Goal: Task Accomplishment & Management: Use online tool/utility

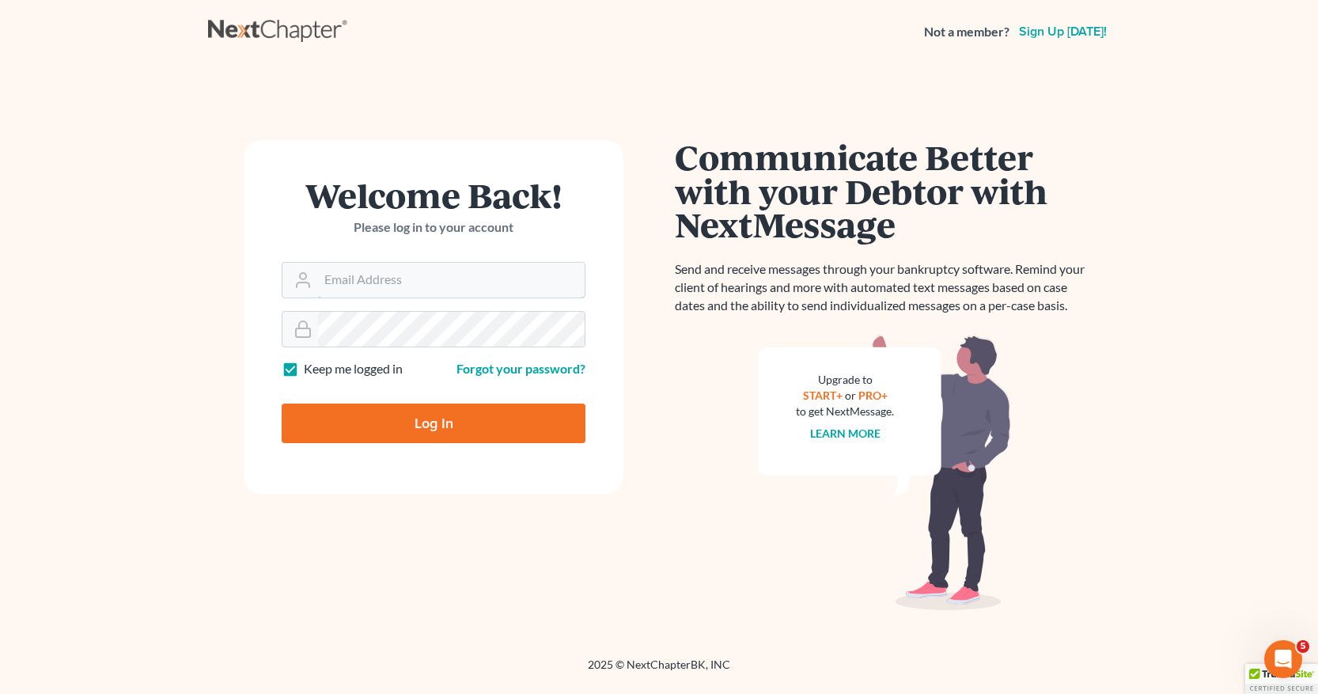
type input "[EMAIL_ADDRESS][DOMAIN_NAME]"
click at [427, 424] on input "Log In" at bounding box center [434, 424] width 304 height 40
type input "Thinking..."
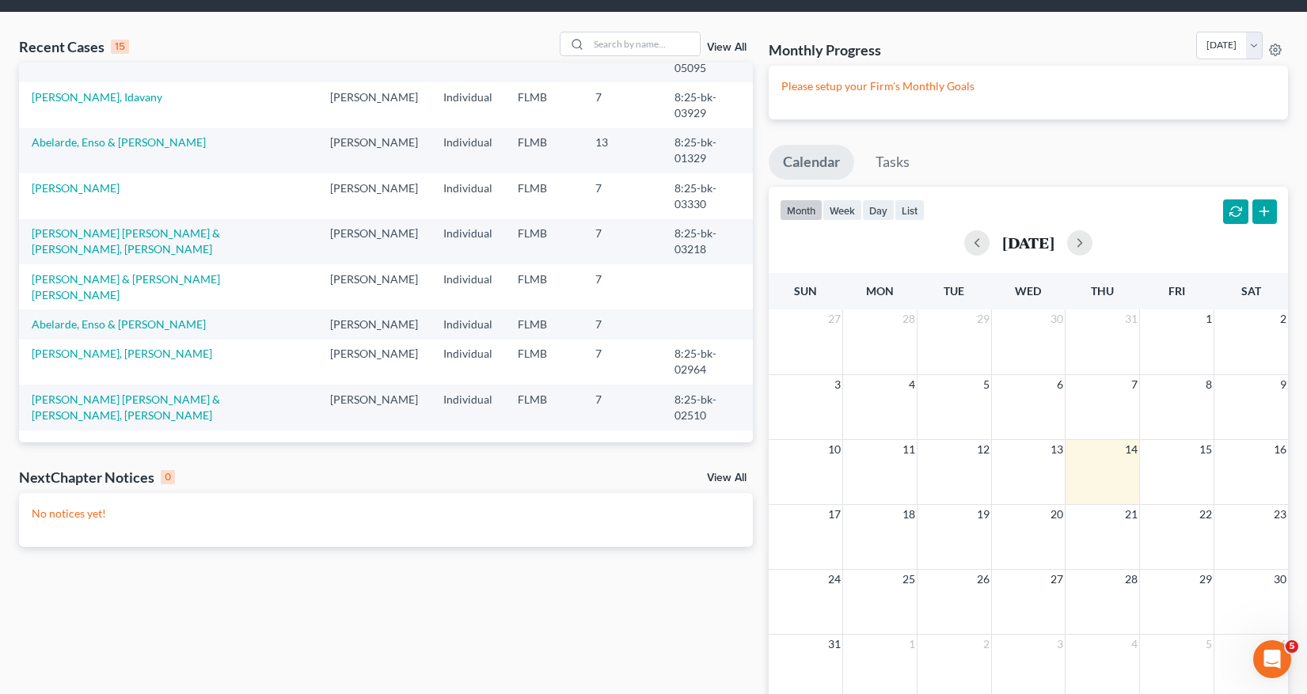
scroll to position [79, 0]
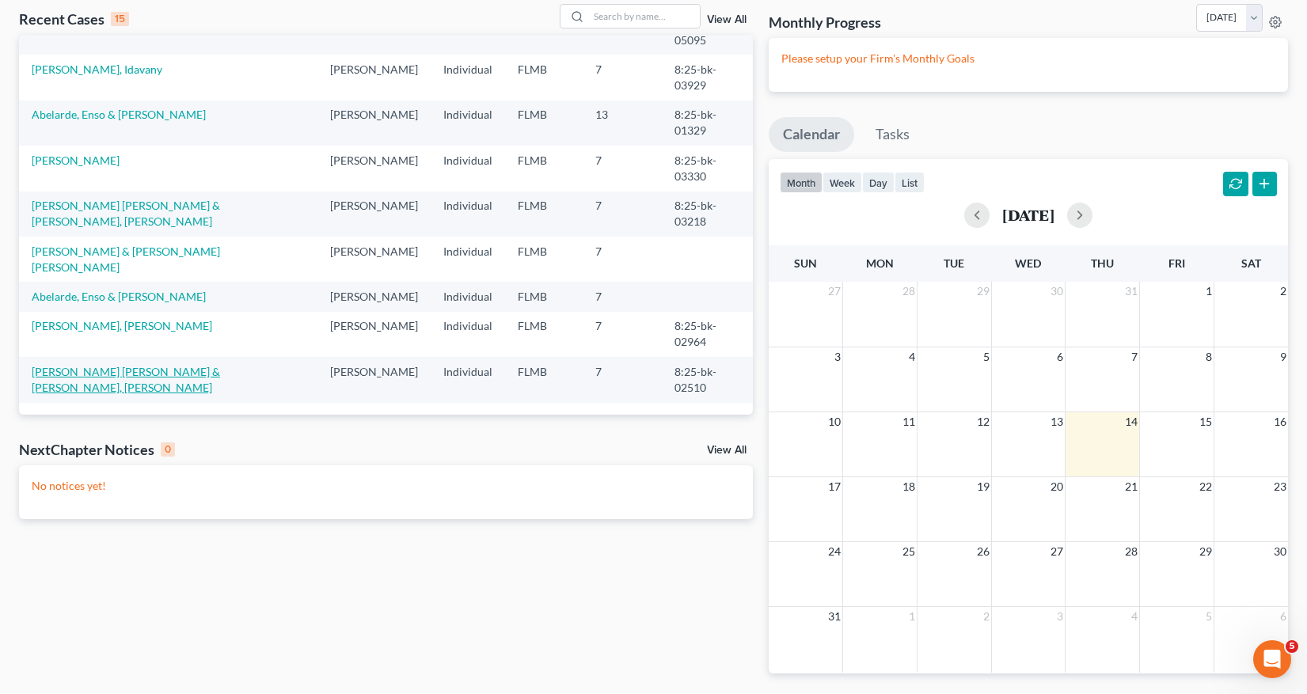
click at [165, 375] on link "[PERSON_NAME] [PERSON_NAME] & [PERSON_NAME], [PERSON_NAME]" at bounding box center [126, 379] width 188 height 29
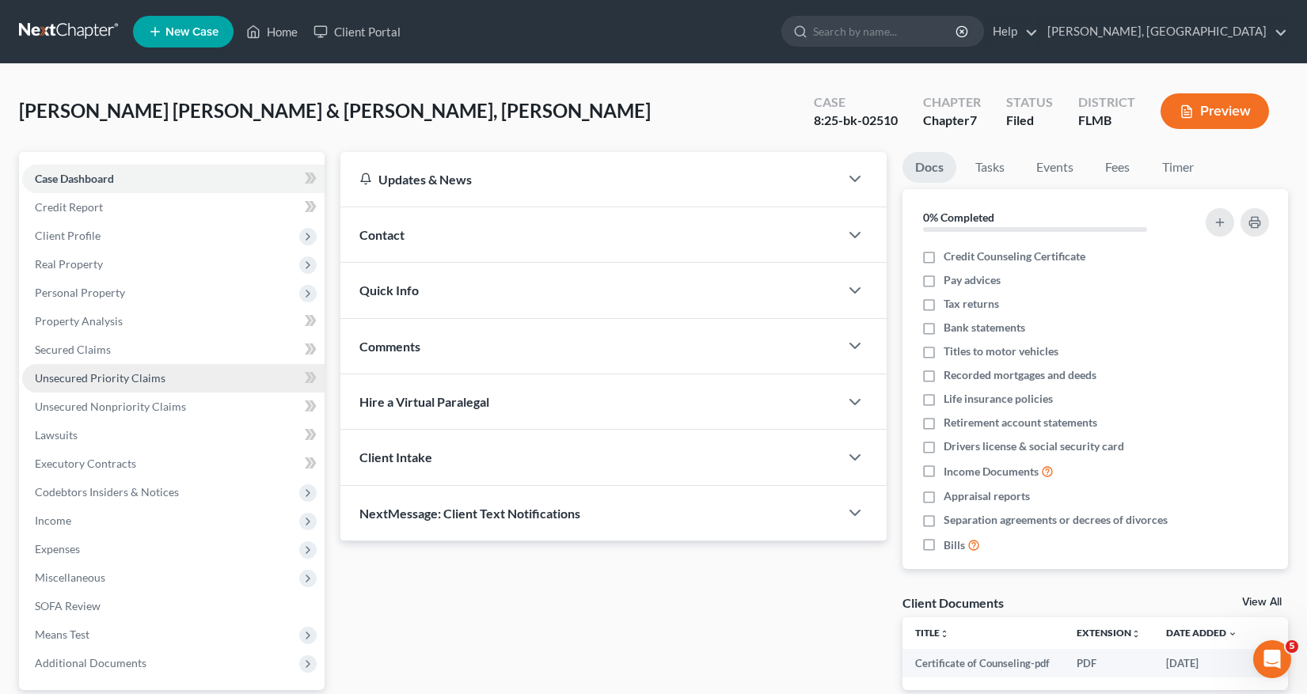
click at [135, 374] on span "Unsecured Priority Claims" at bounding box center [100, 377] width 131 height 13
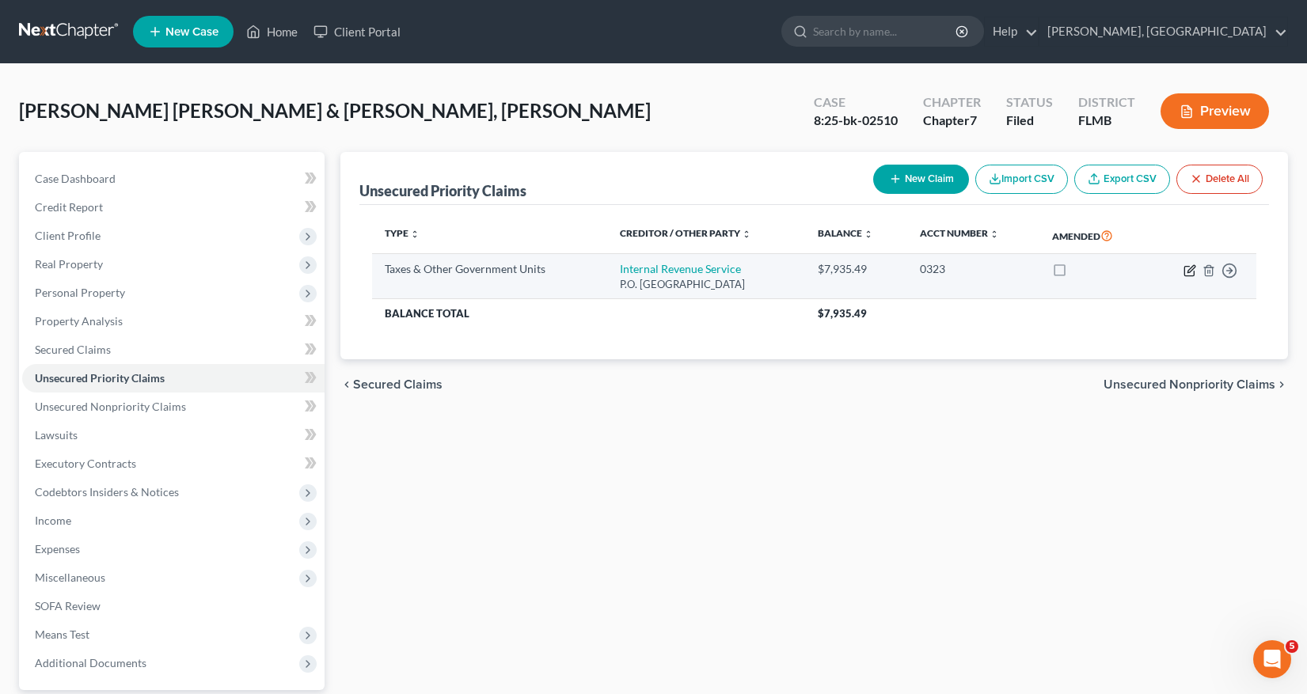
click at [1190, 271] on icon "button" at bounding box center [1190, 268] width 7 height 7
select select "0"
select select "36"
select select "2"
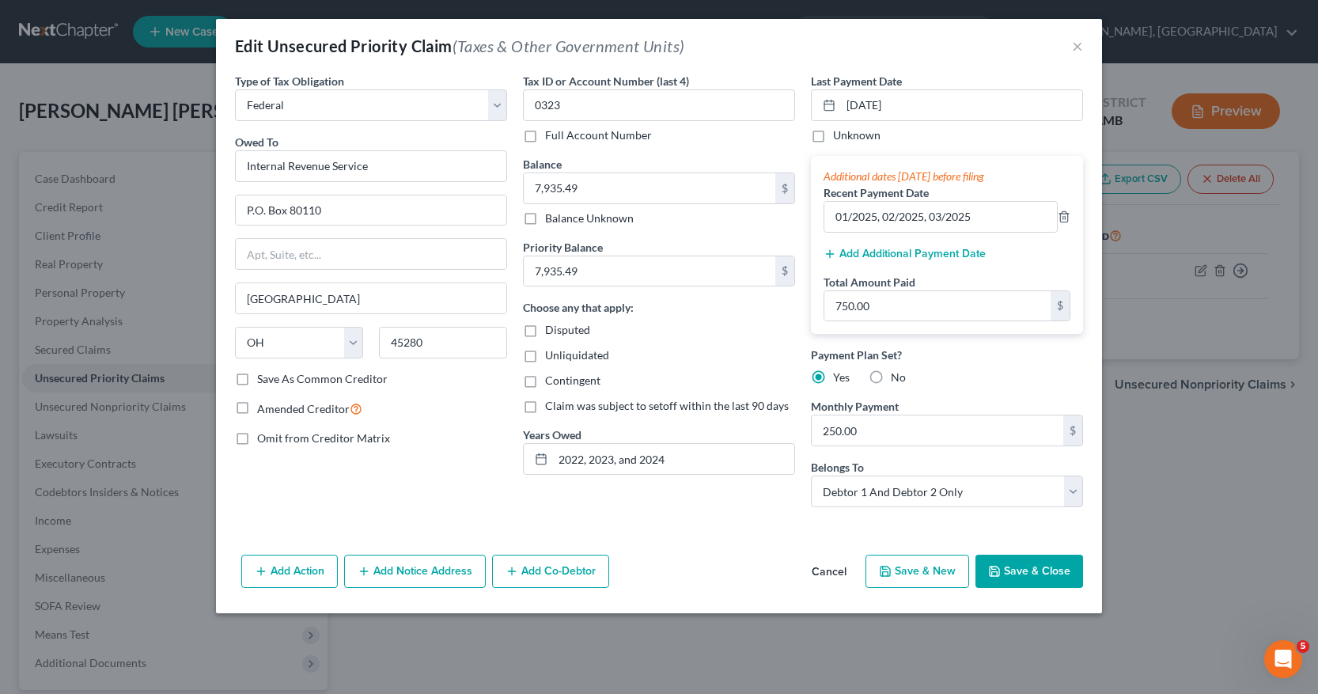
click at [1037, 574] on button "Save & Close" at bounding box center [1030, 571] width 108 height 33
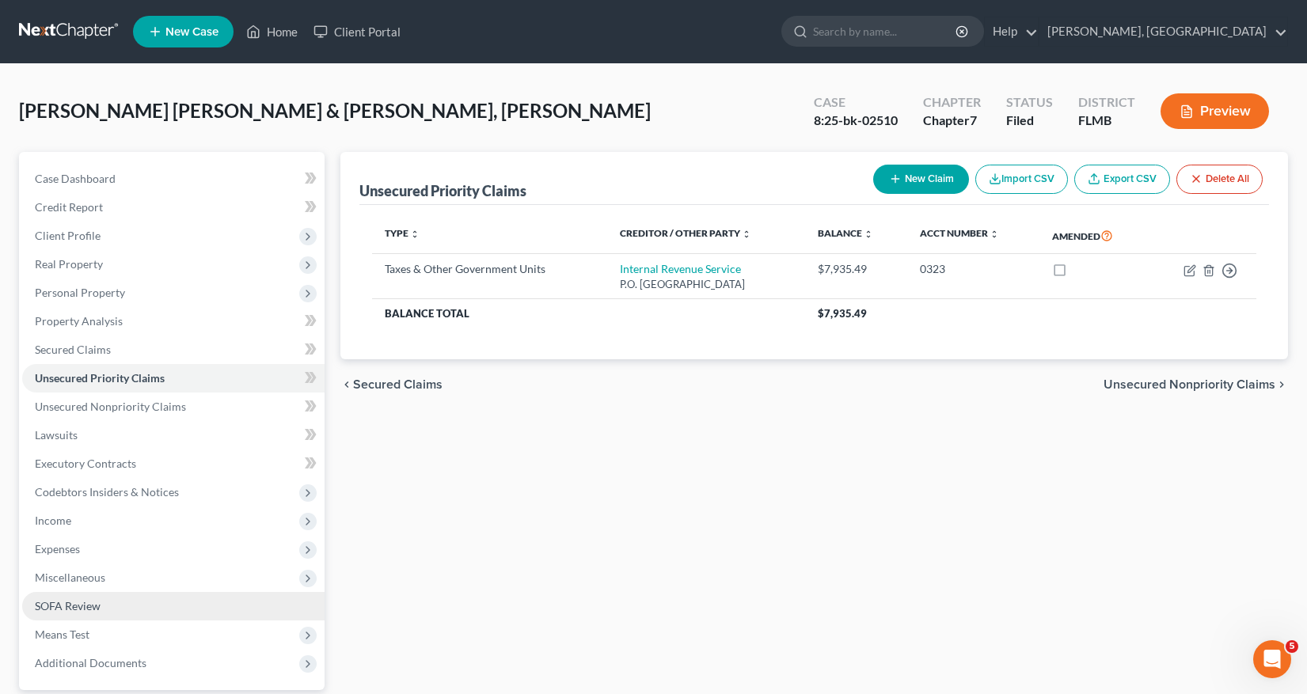
click at [59, 603] on span "SOFA Review" at bounding box center [68, 605] width 66 height 13
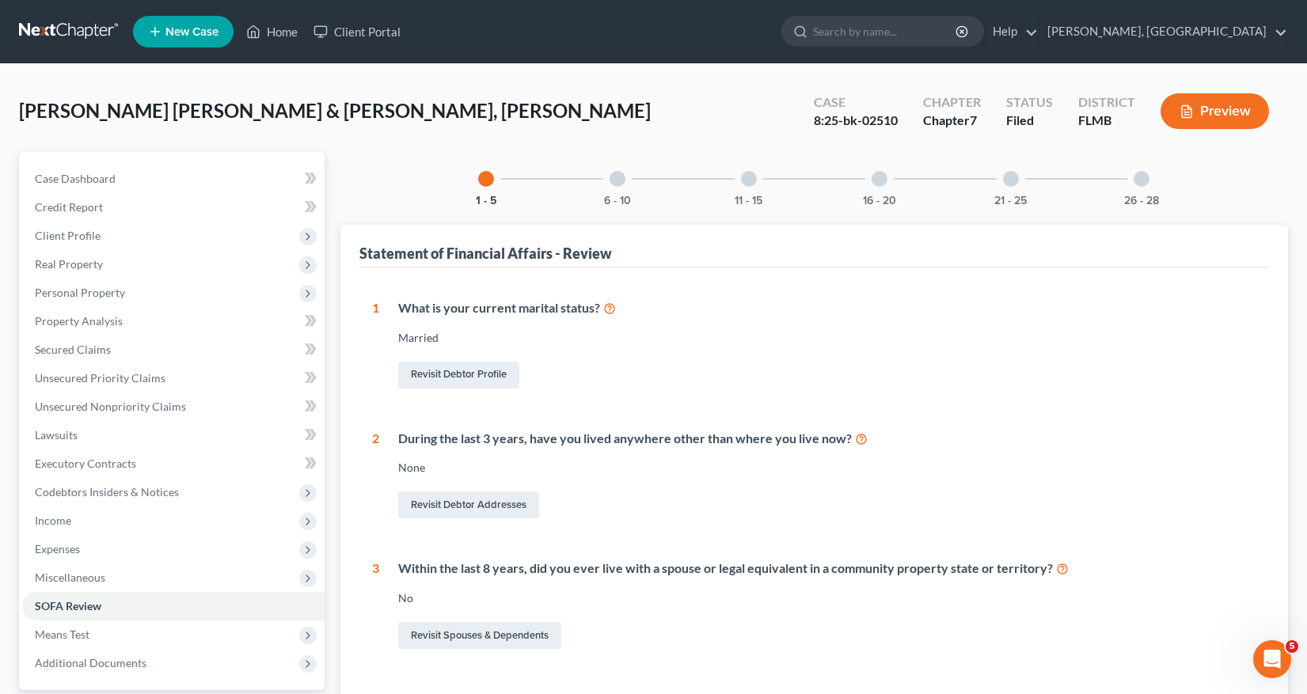
click at [186, 34] on span "New Case" at bounding box center [191, 32] width 53 height 12
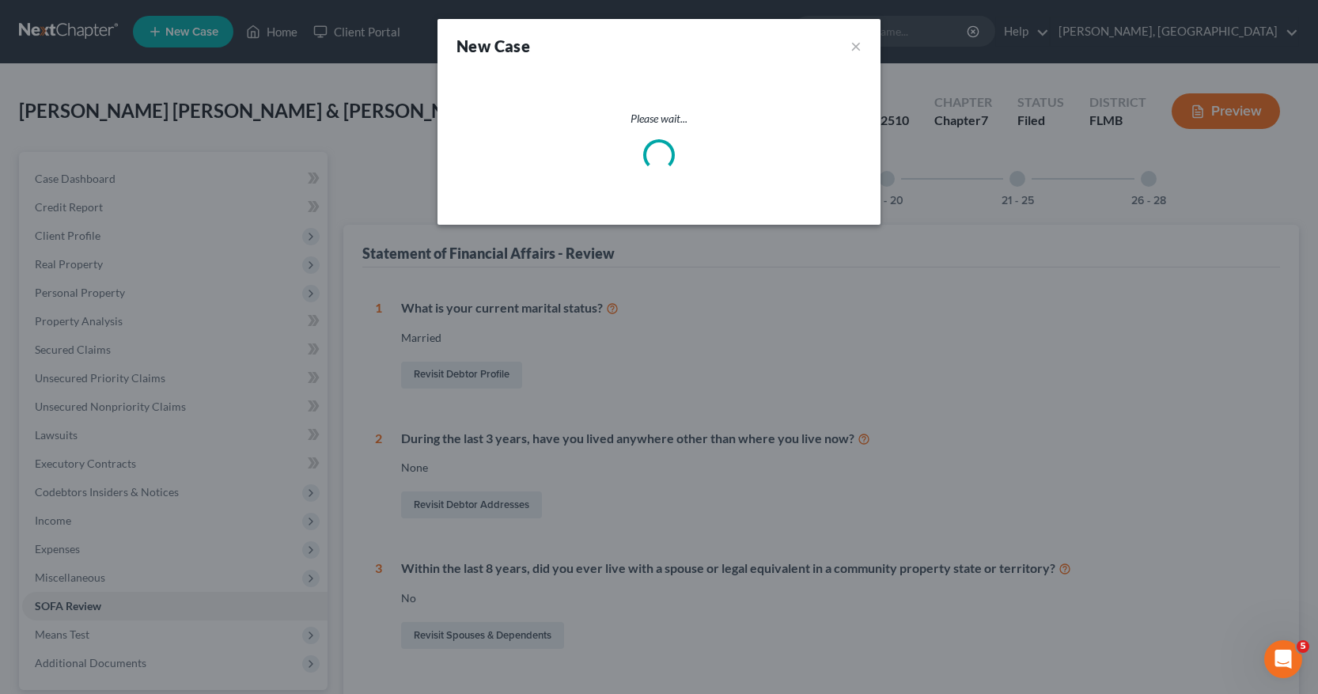
select select "15"
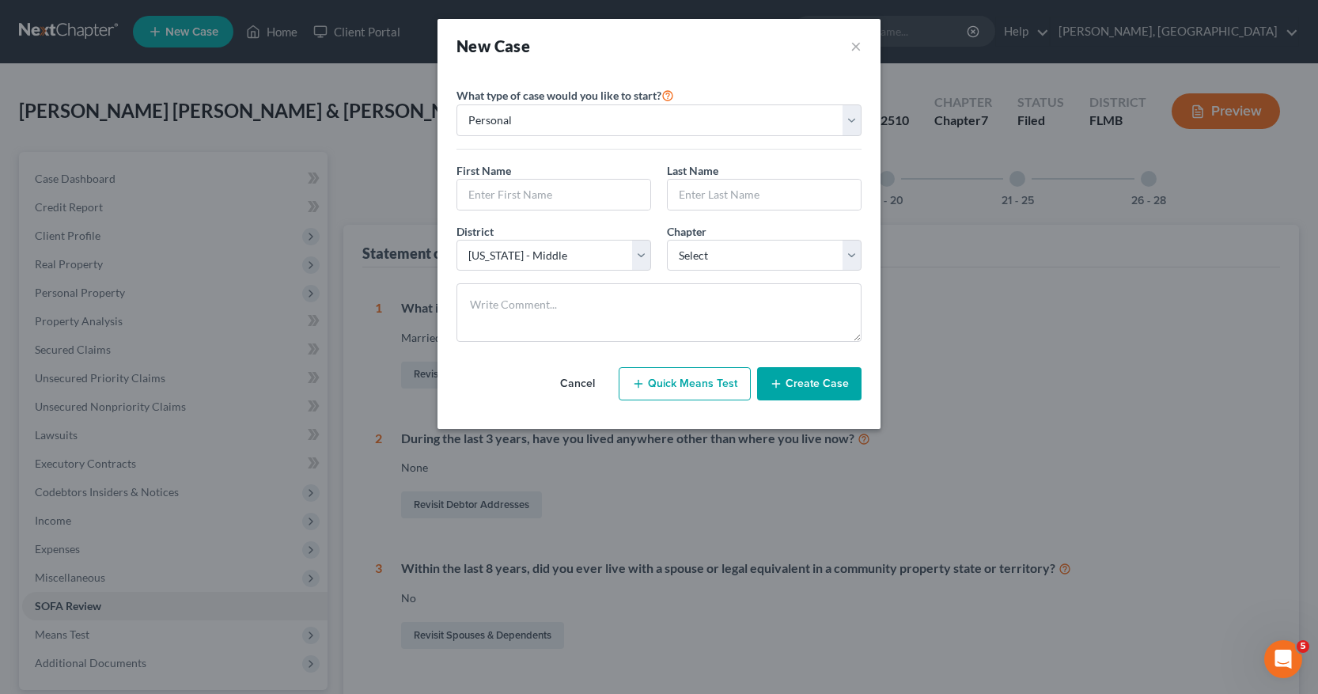
click at [583, 379] on button "Cancel" at bounding box center [578, 384] width 70 height 32
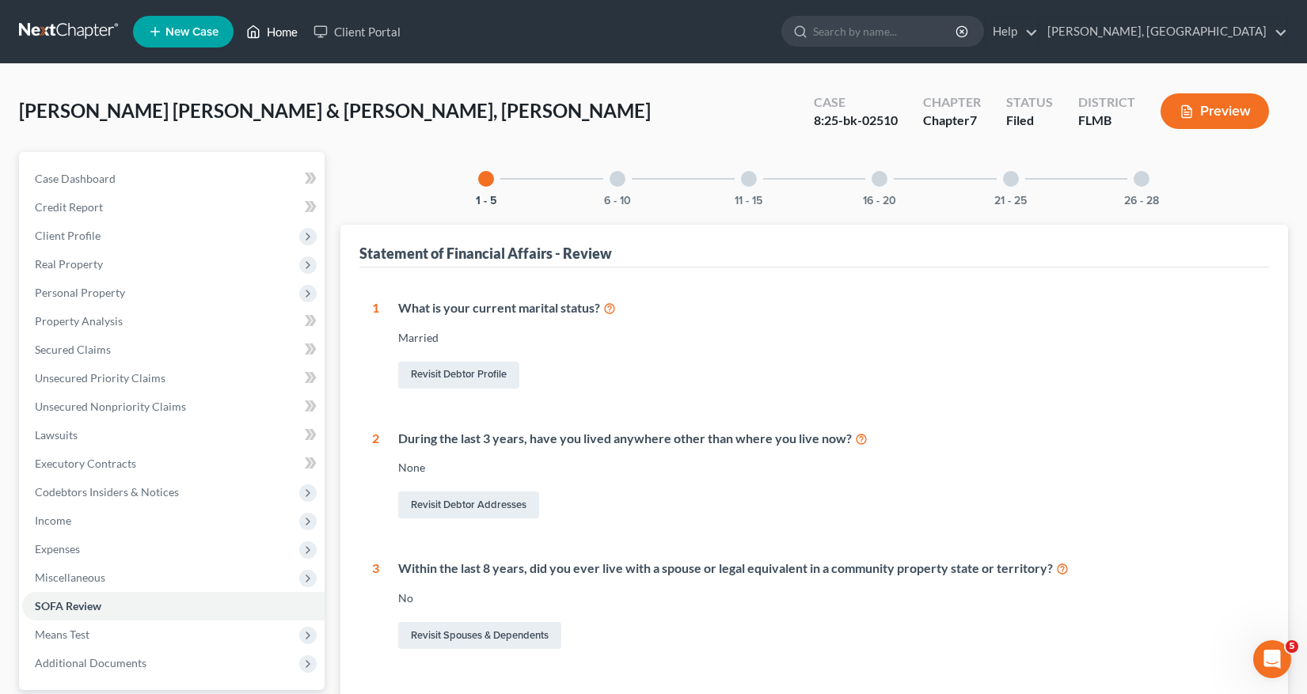
click at [282, 30] on link "Home" at bounding box center [271, 31] width 67 height 28
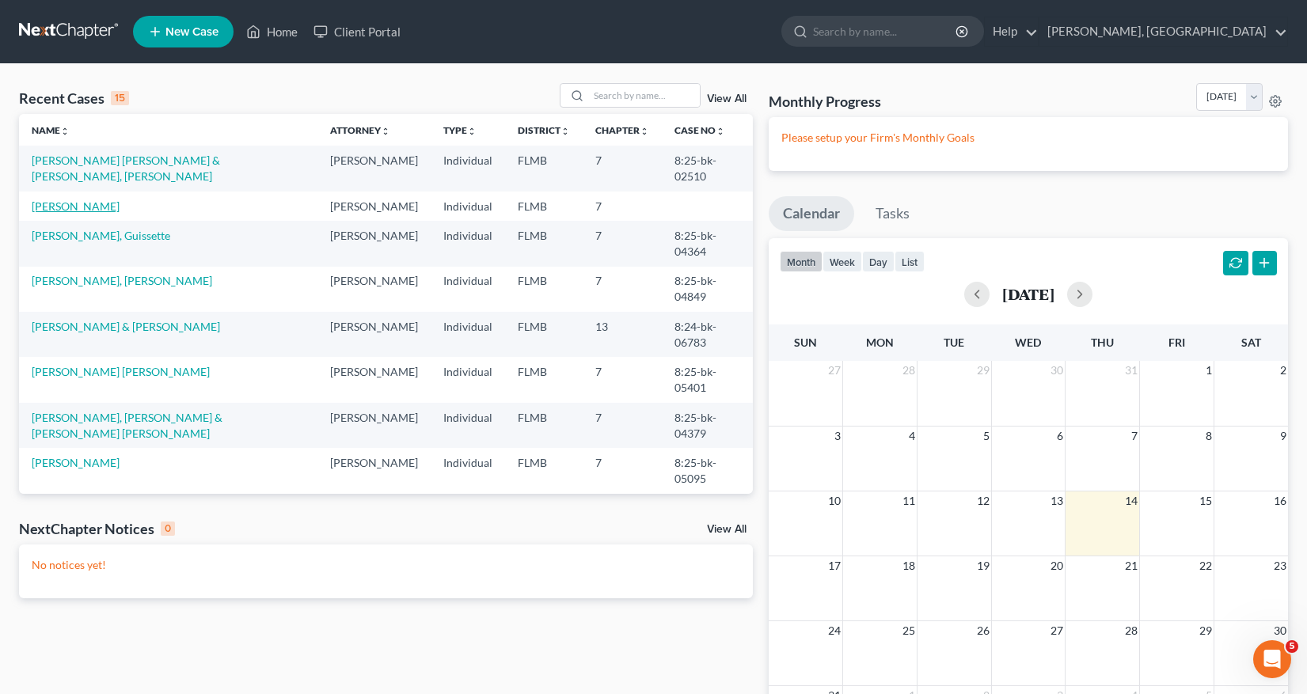
click at [66, 209] on link "Moya, Elizabeth" at bounding box center [76, 205] width 88 height 13
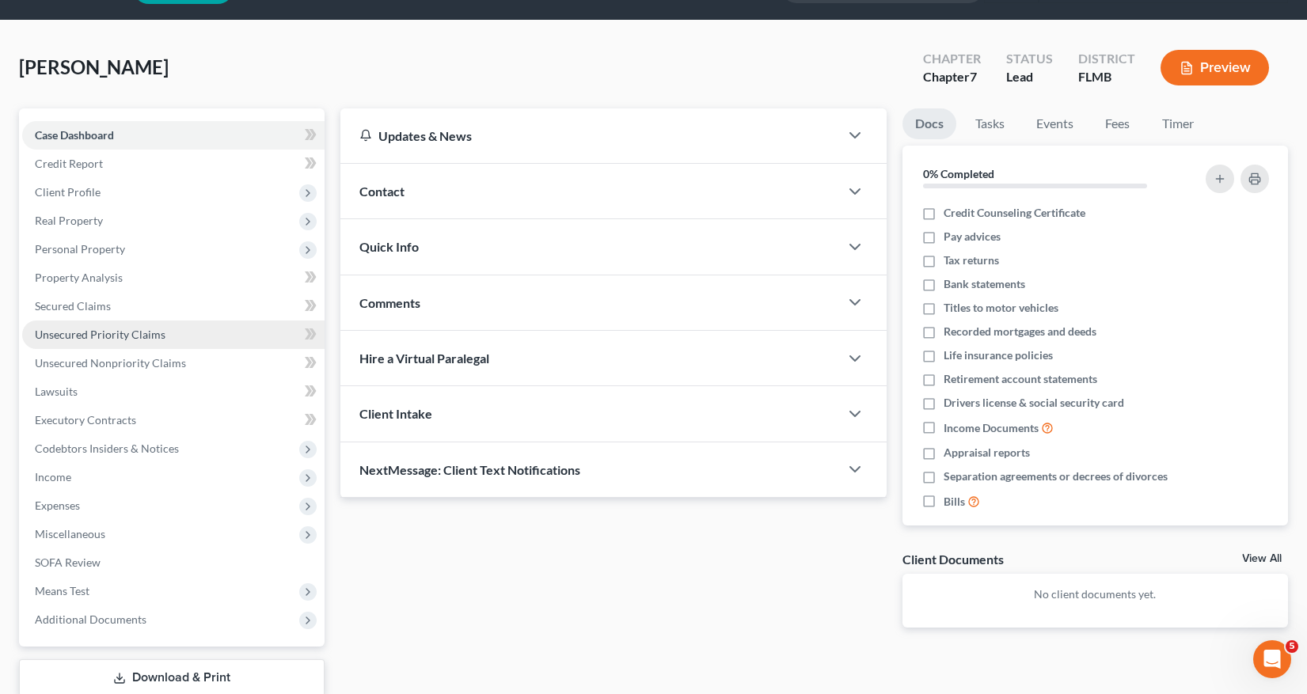
scroll to position [79, 0]
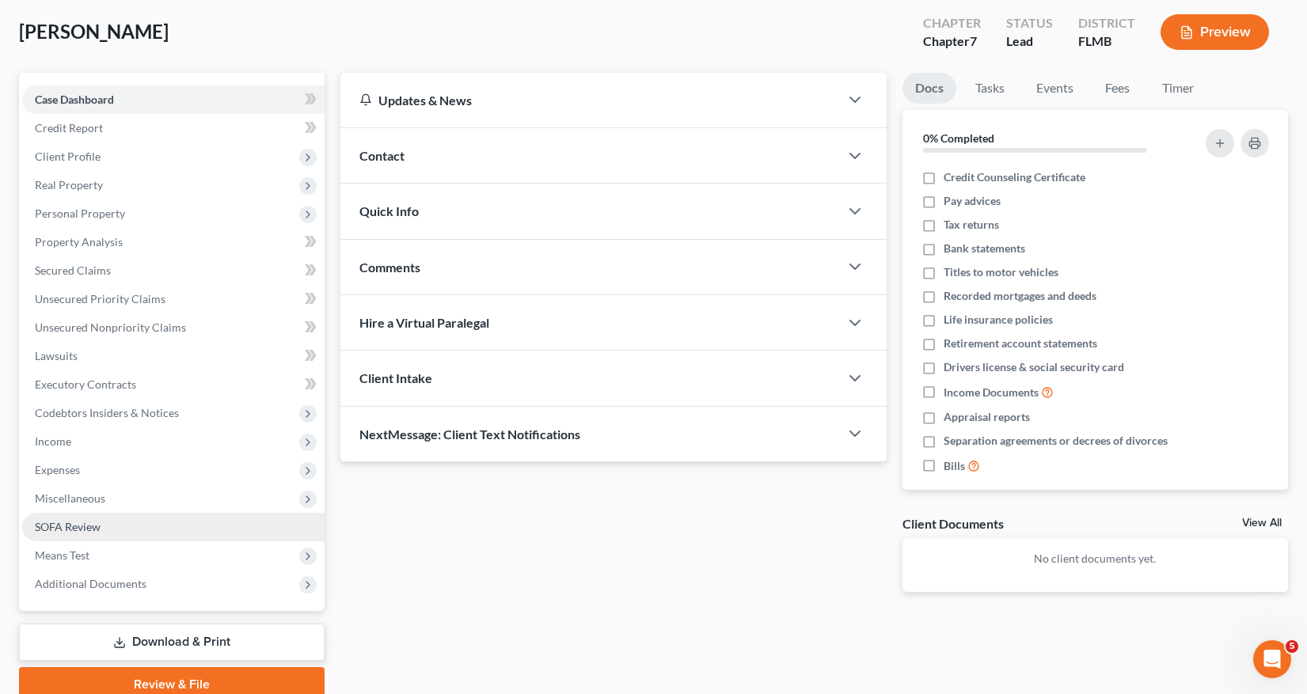
click at [74, 522] on span "SOFA Review" at bounding box center [68, 526] width 66 height 13
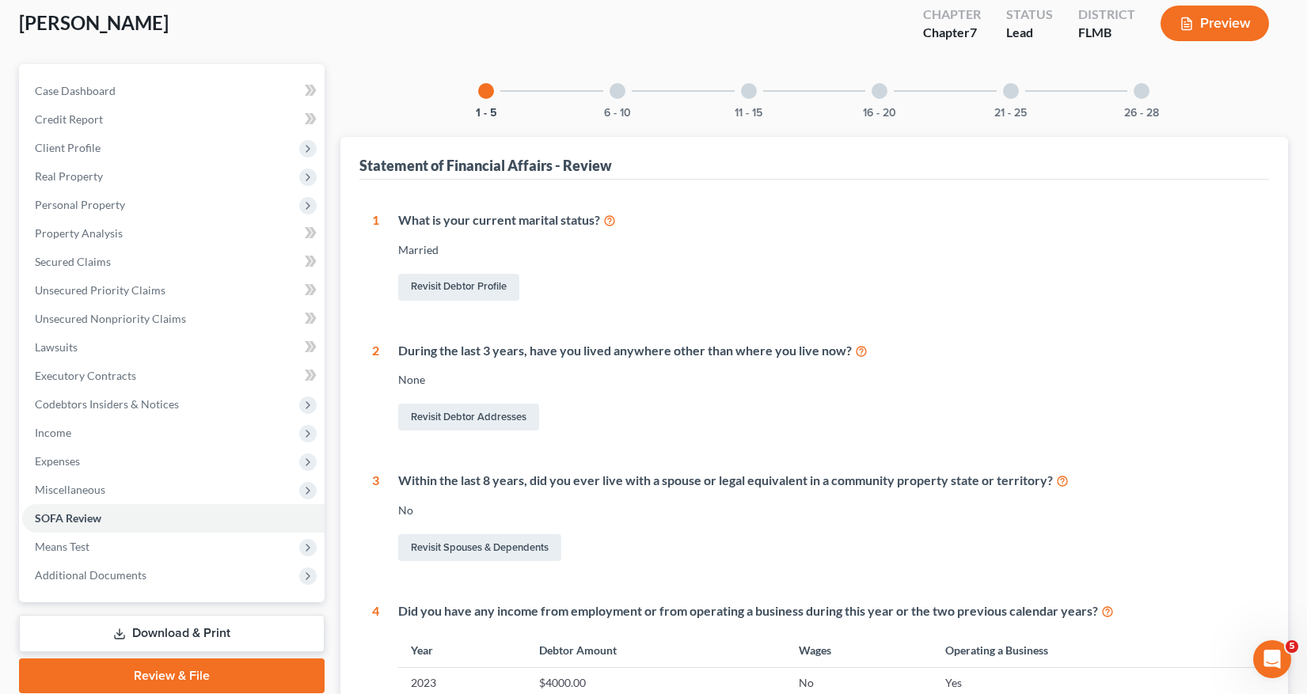
scroll to position [79, 0]
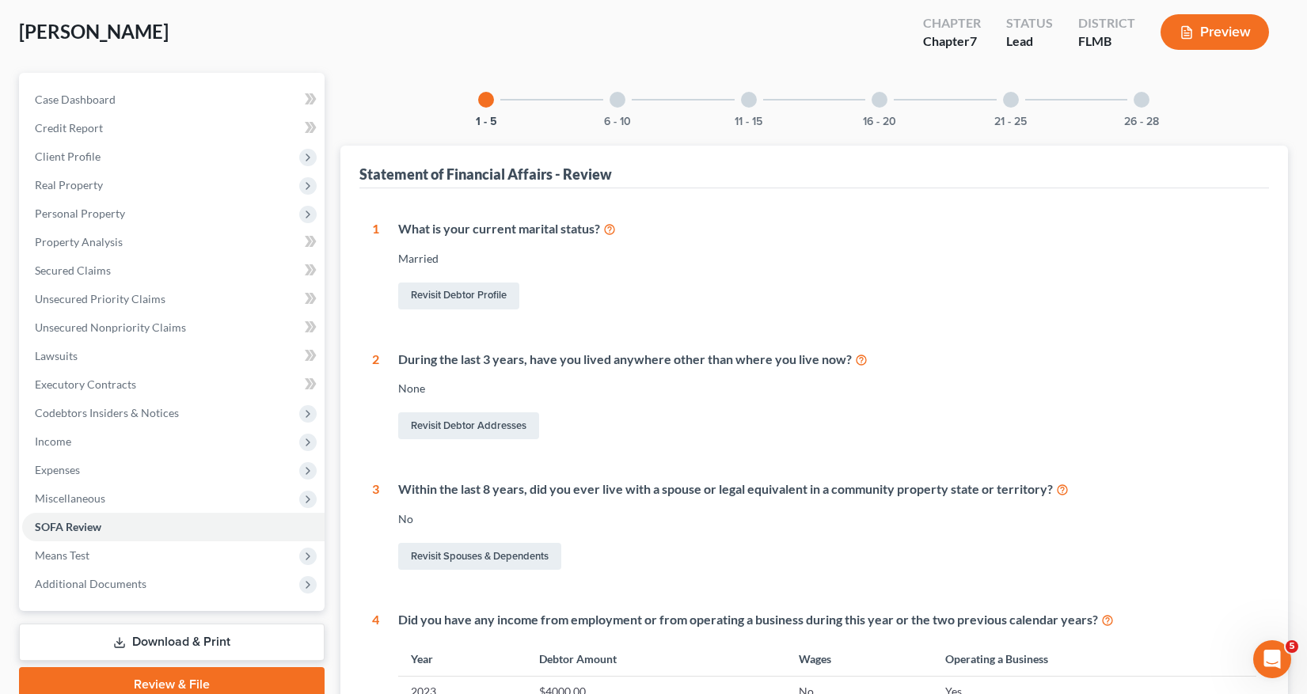
click at [612, 96] on div at bounding box center [617, 100] width 16 height 16
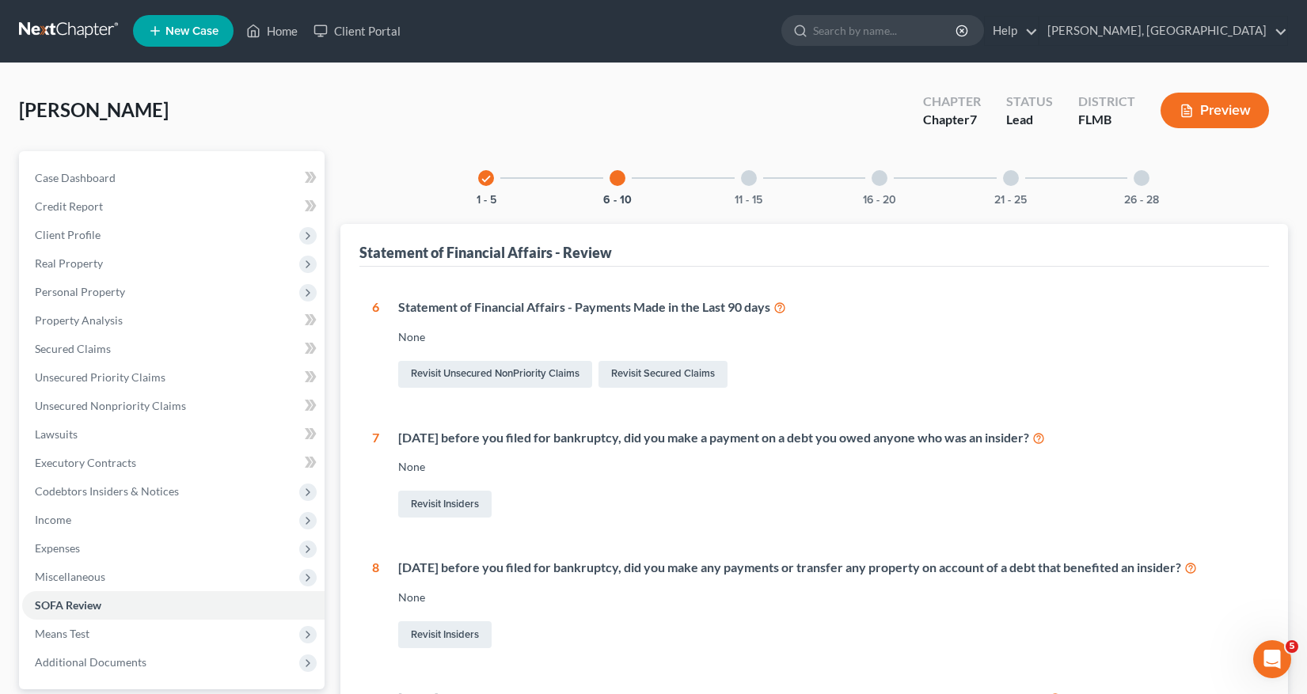
scroll to position [0, 0]
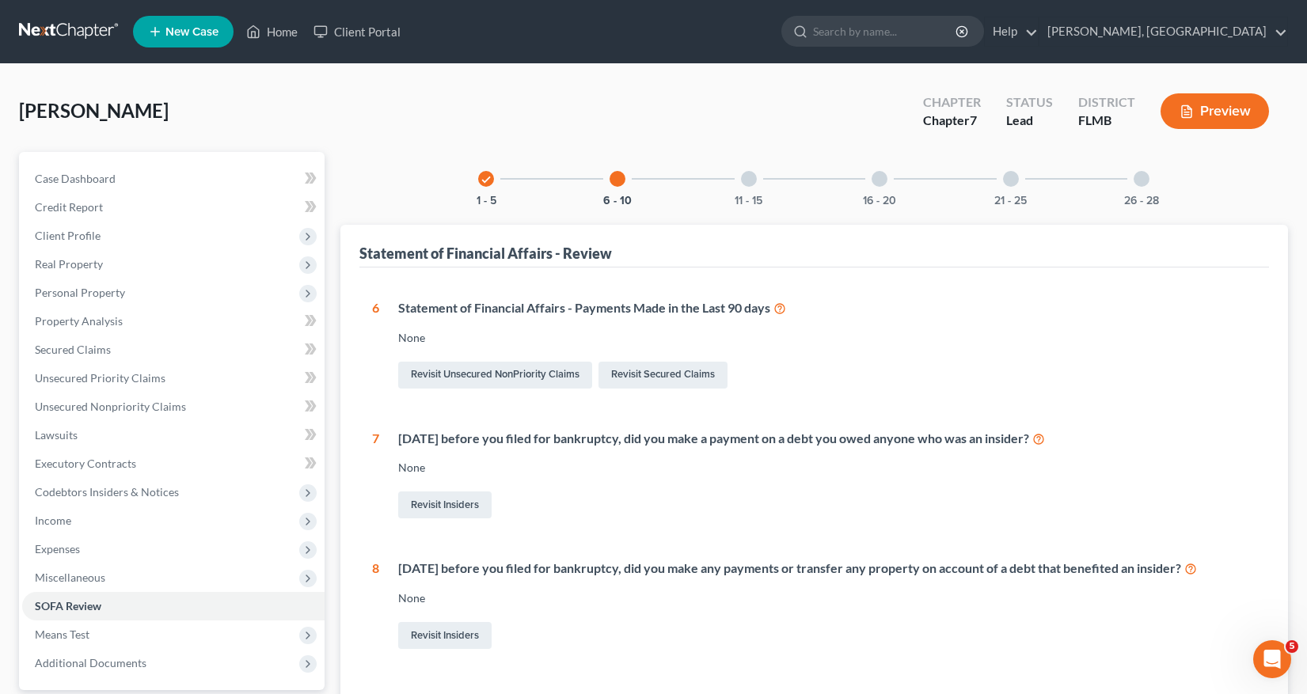
click at [750, 178] on div at bounding box center [749, 179] width 16 height 16
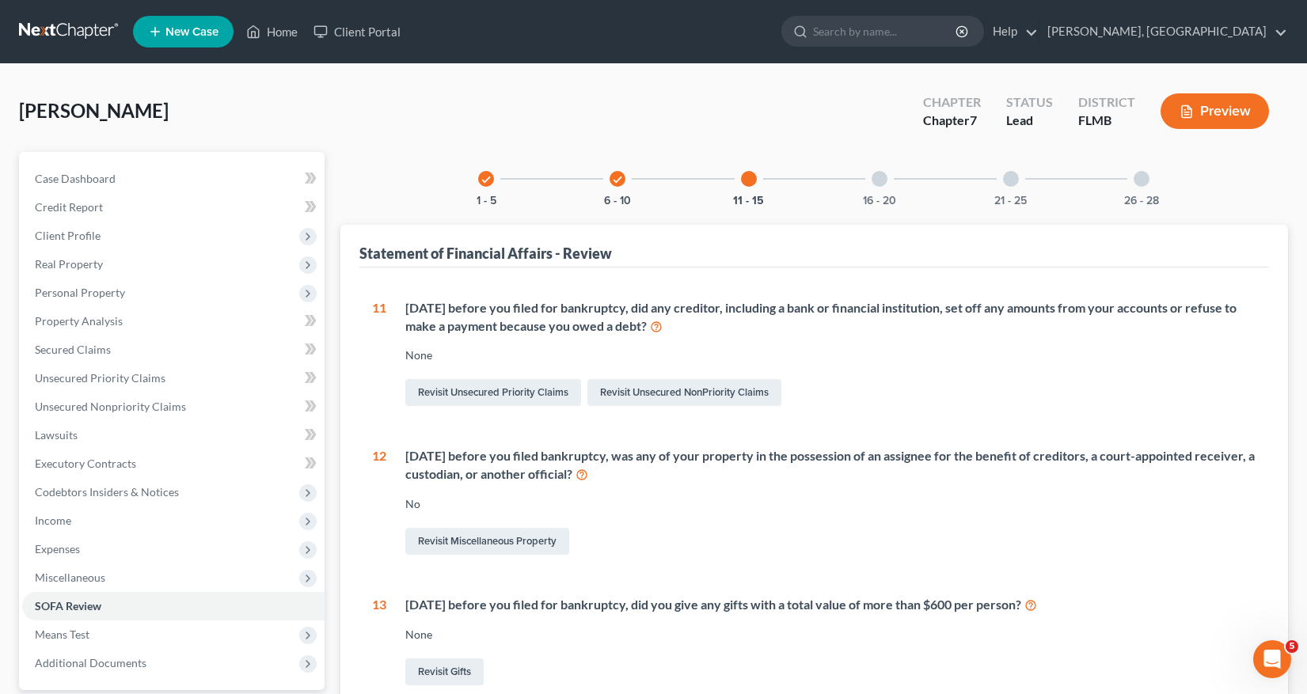
click at [878, 178] on div at bounding box center [879, 179] width 16 height 16
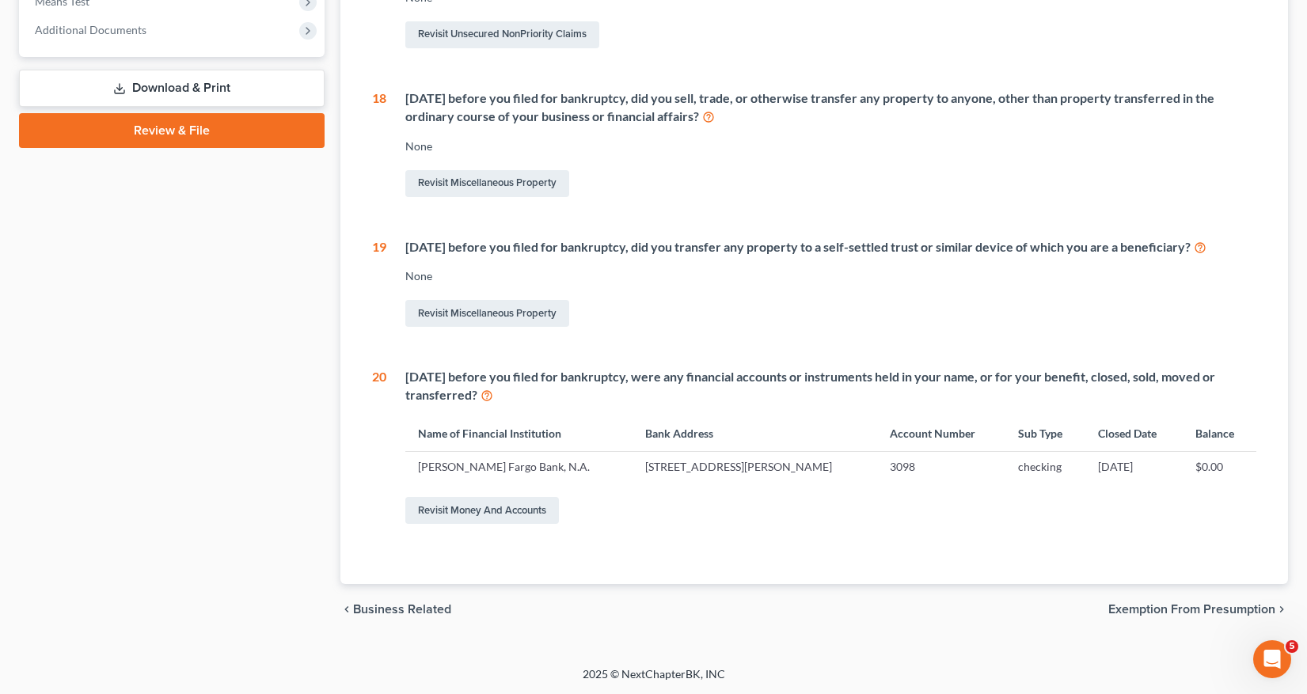
scroll to position [634, 0]
click at [488, 508] on link "Revisit Money and Accounts" at bounding box center [482, 509] width 154 height 27
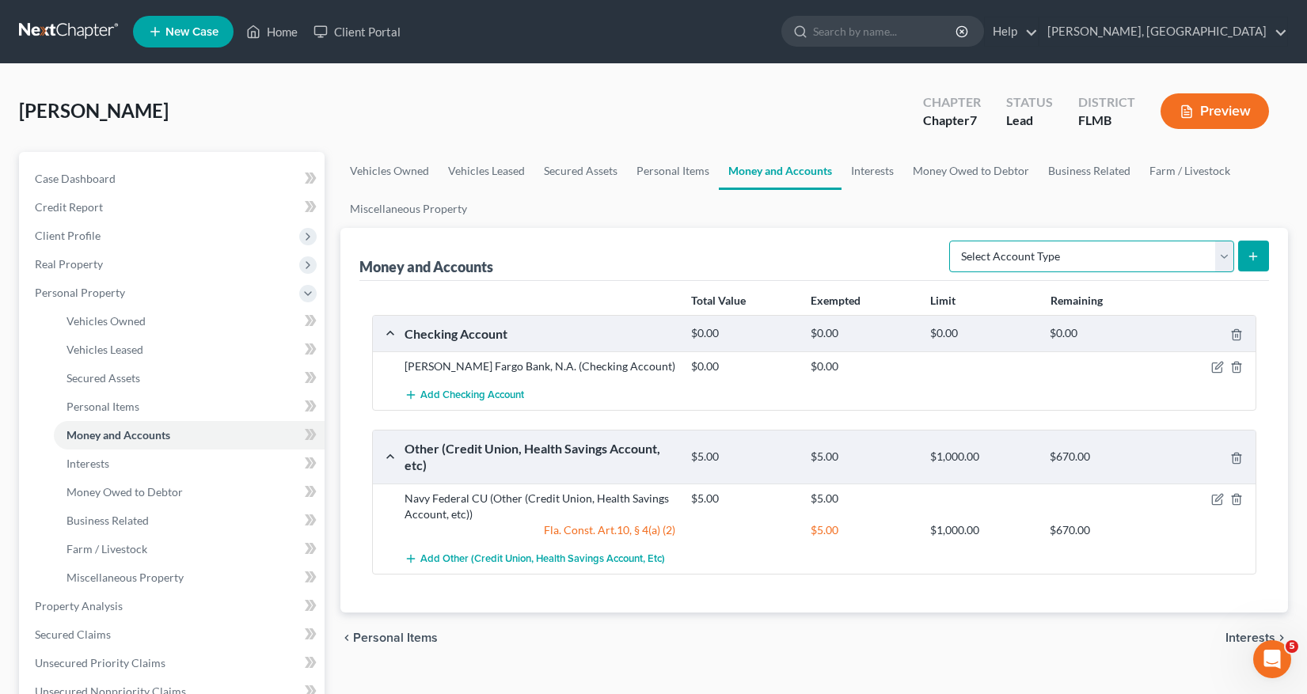
click at [1225, 256] on select "Select Account Type Brokerage Cash on Hand Certificates of Deposit Checking Acc…" at bounding box center [1091, 257] width 285 height 32
click at [1305, 254] on div "Moya, Elizabeth Upgraded Chapter Chapter 7 Status Lead District FLMB Preview Pe…" at bounding box center [653, 580] width 1307 height 1033
click at [101, 467] on span "Interests" at bounding box center [87, 463] width 43 height 13
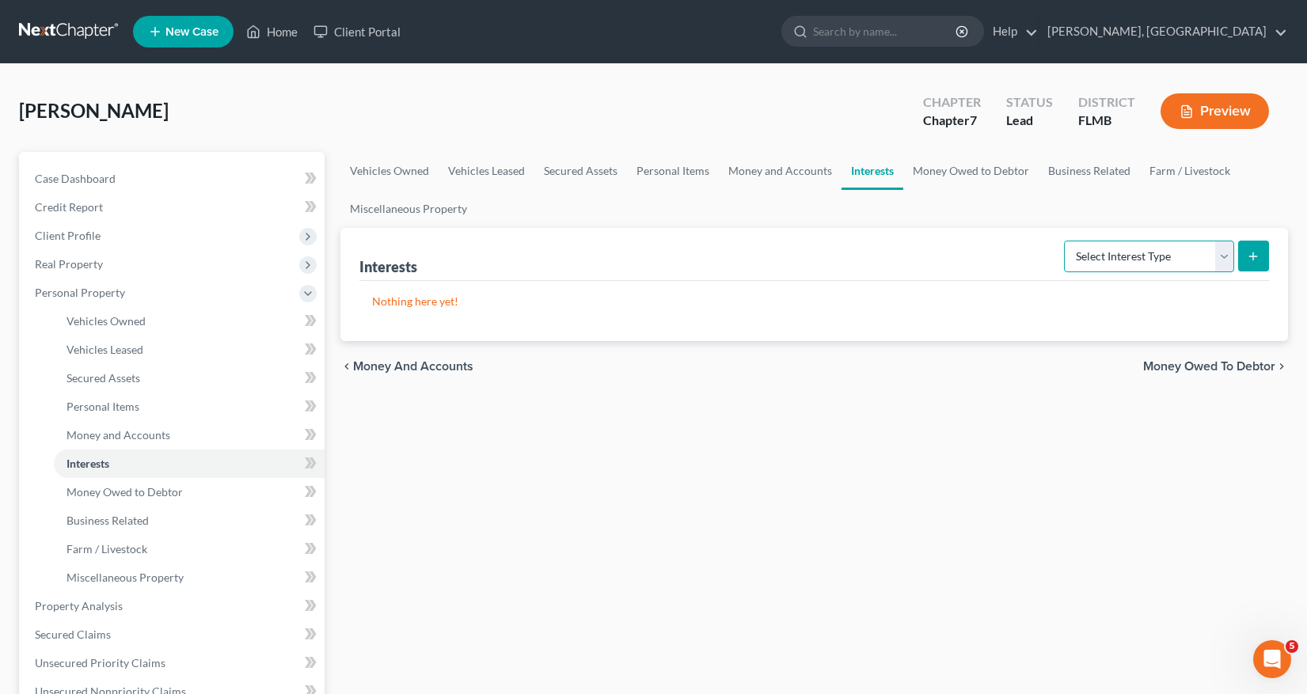
click at [1225, 257] on select "Select Interest Type 401K Annuity Bond Education IRA Government Bond Government…" at bounding box center [1149, 257] width 170 height 32
select select "pension_plan"
click at [1065, 241] on select "Select Interest Type 401K Annuity Bond Education IRA Government Bond Government…" at bounding box center [1149, 257] width 170 height 32
click at [1255, 253] on icon "submit" at bounding box center [1252, 256] width 13 height 13
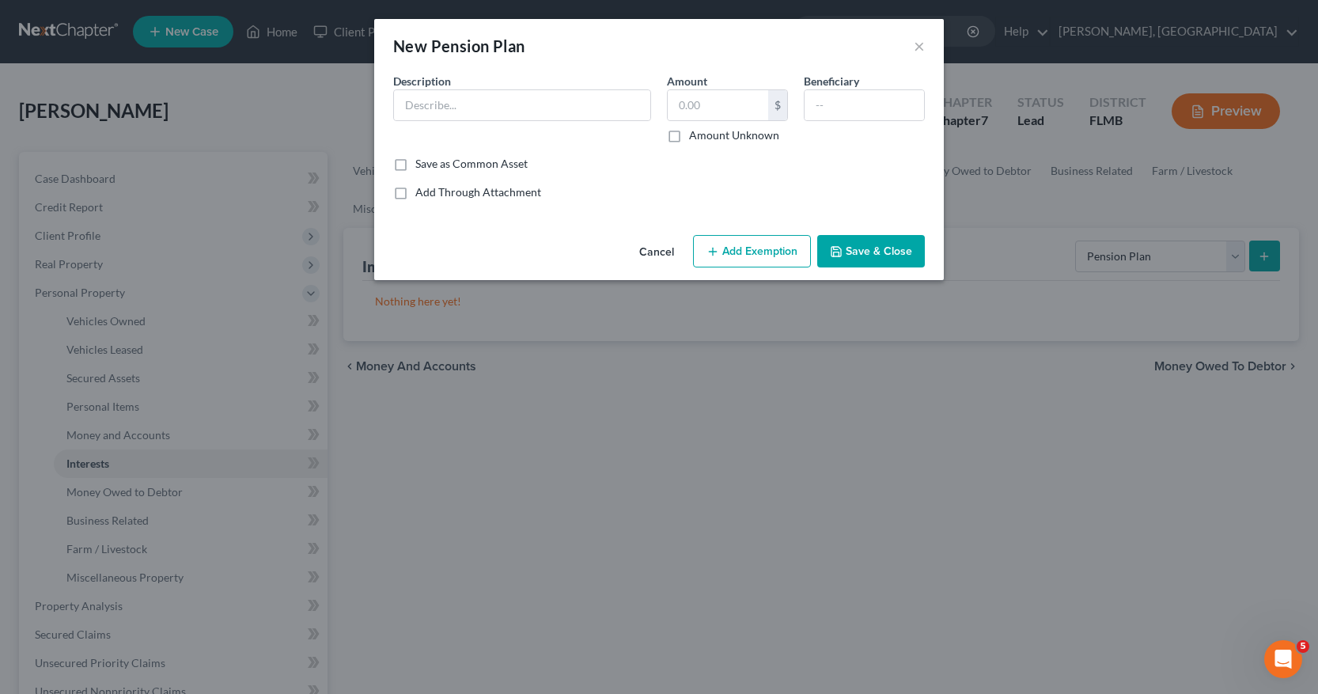
click at [663, 256] on button "Cancel" at bounding box center [657, 253] width 60 height 32
